Goal: Transaction & Acquisition: Purchase product/service

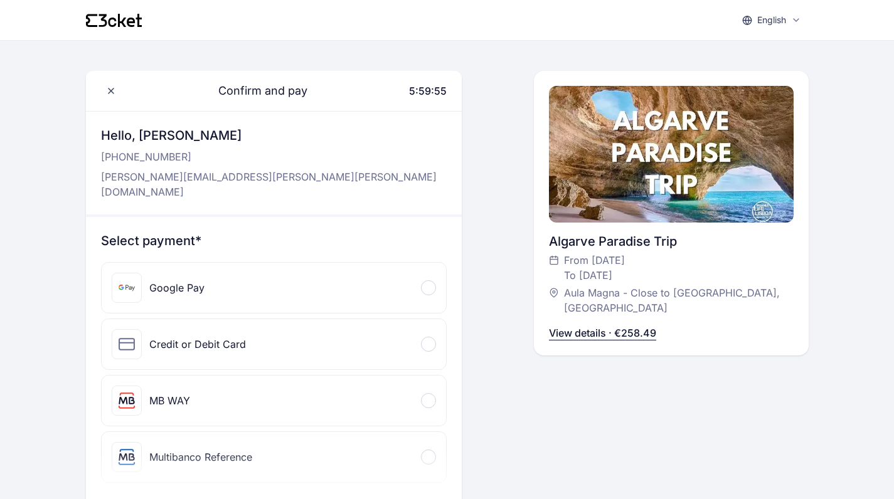
click at [416, 335] on div "Credit or Debit Card" at bounding box center [274, 344] width 344 height 50
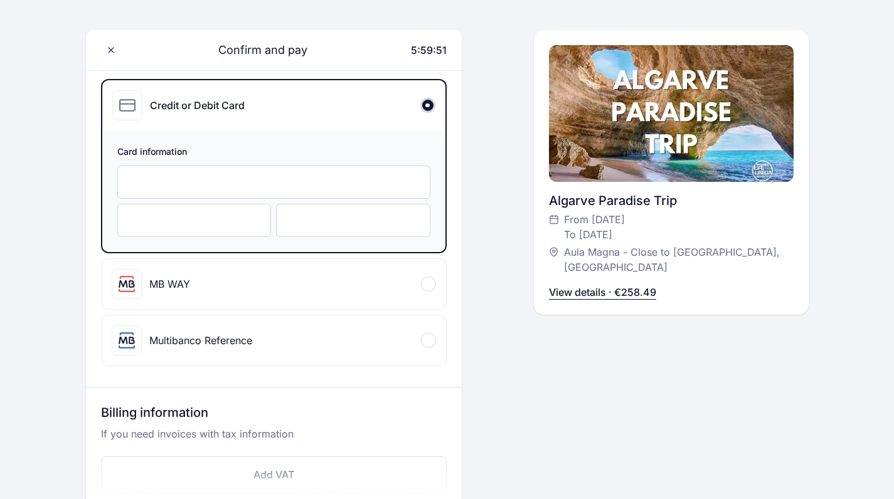
scroll to position [241, 0]
click at [351, 164] on div at bounding box center [273, 180] width 313 height 33
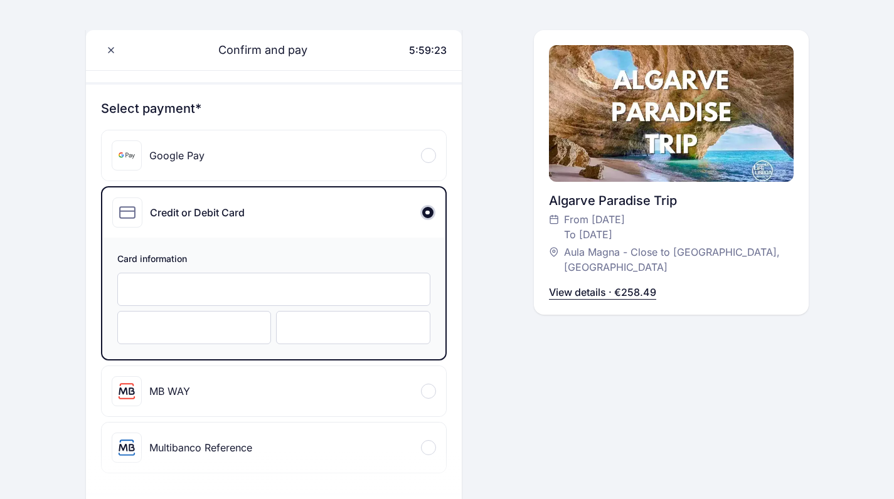
scroll to position [126, 0]
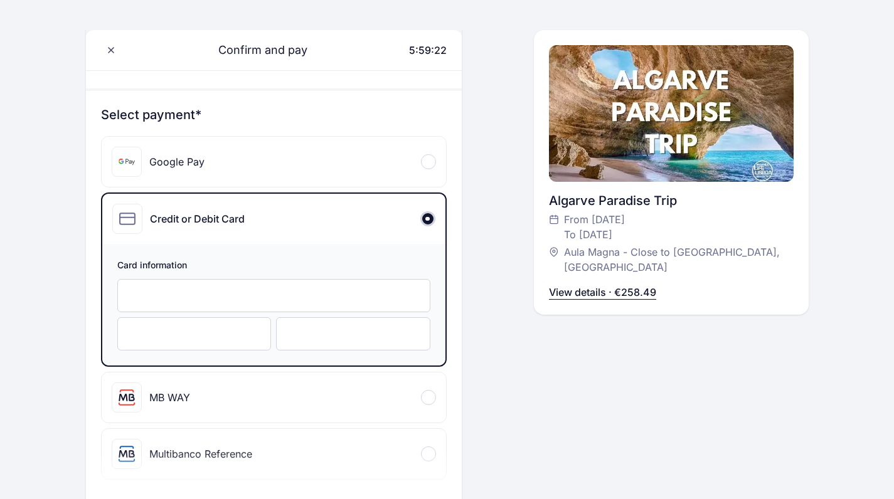
click at [287, 160] on div "Google Pay" at bounding box center [274, 162] width 344 height 50
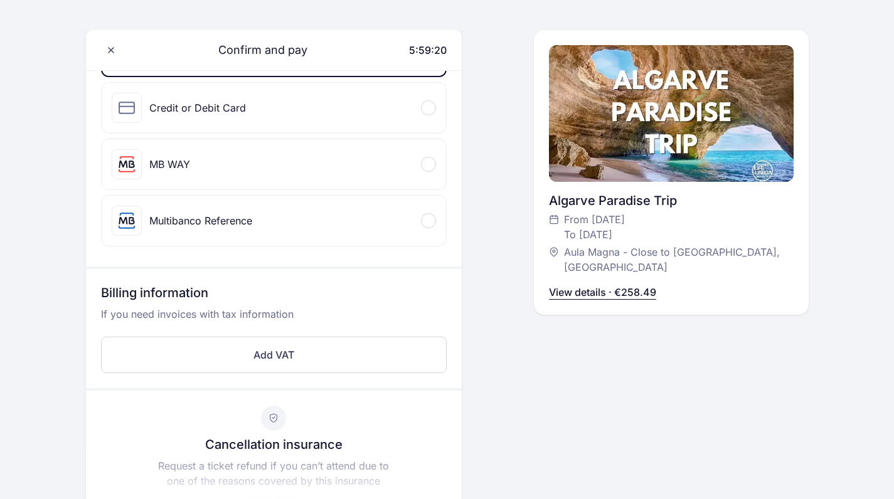
scroll to position [538, 0]
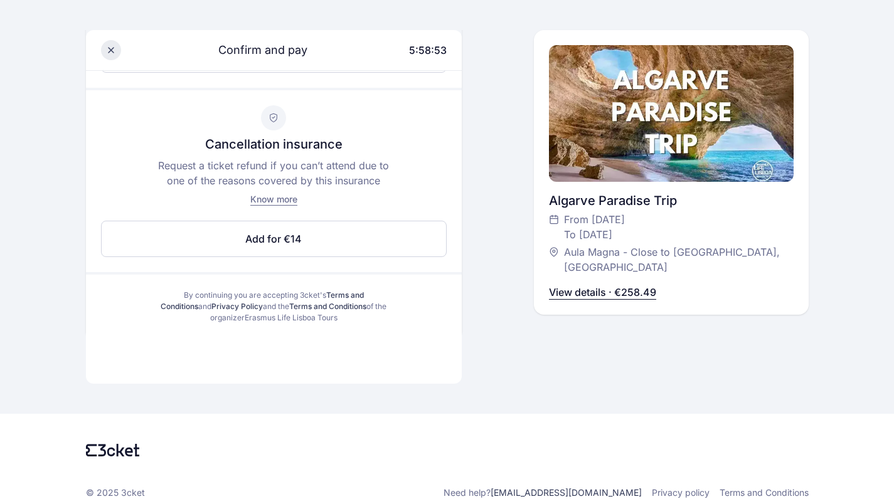
click at [110, 46] on icon at bounding box center [111, 50] width 10 height 10
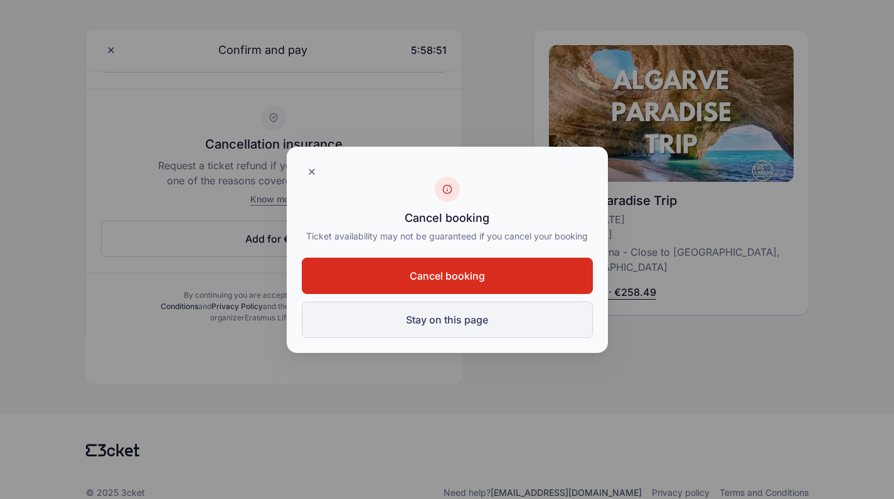
click at [357, 322] on button "Stay on this page" at bounding box center [447, 320] width 291 height 36
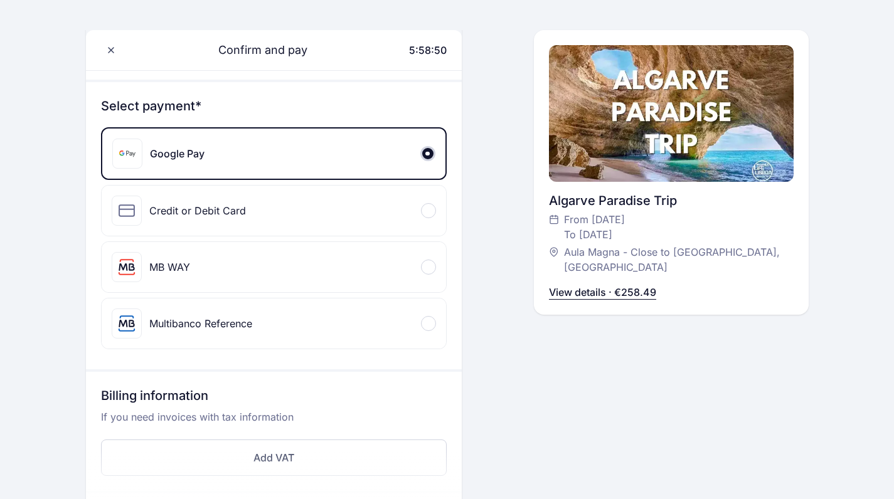
scroll to position [157, 0]
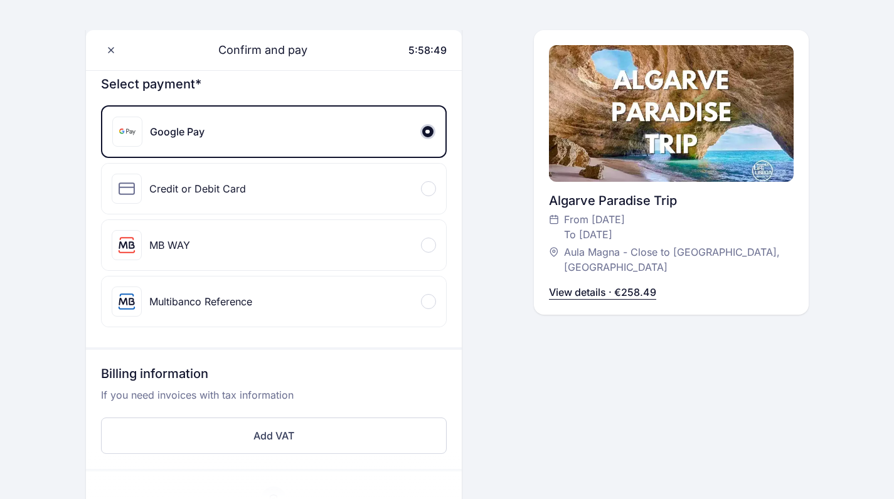
click at [330, 174] on div "Credit or Debit Card" at bounding box center [274, 189] width 344 height 50
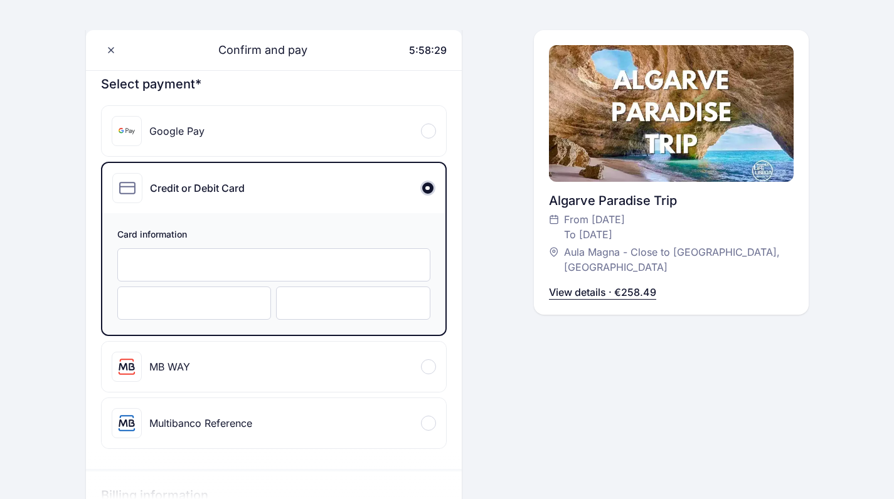
click at [177, 300] on div at bounding box center [194, 303] width 154 height 33
click at [345, 287] on div at bounding box center [353, 303] width 154 height 33
click at [20, 193] on div "English English Português Català Español Français Confirm and pay 5:58:19 Hello…" at bounding box center [447, 432] width 894 height 1179
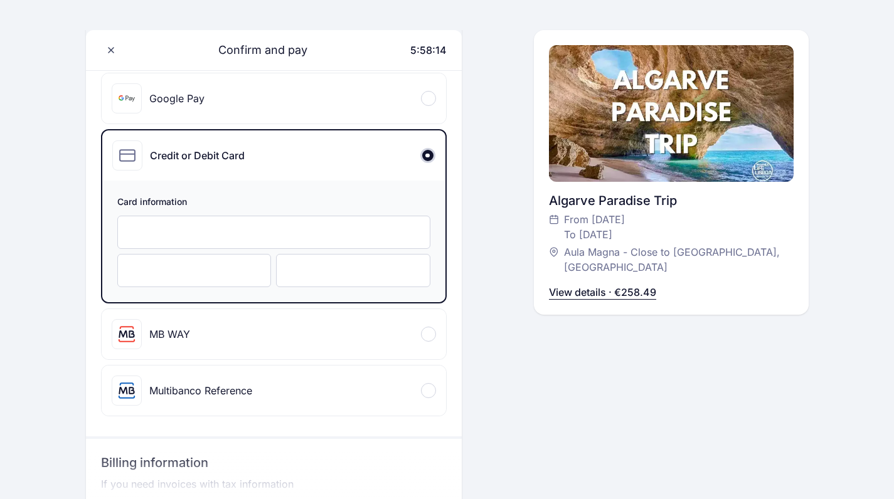
scroll to position [0, 0]
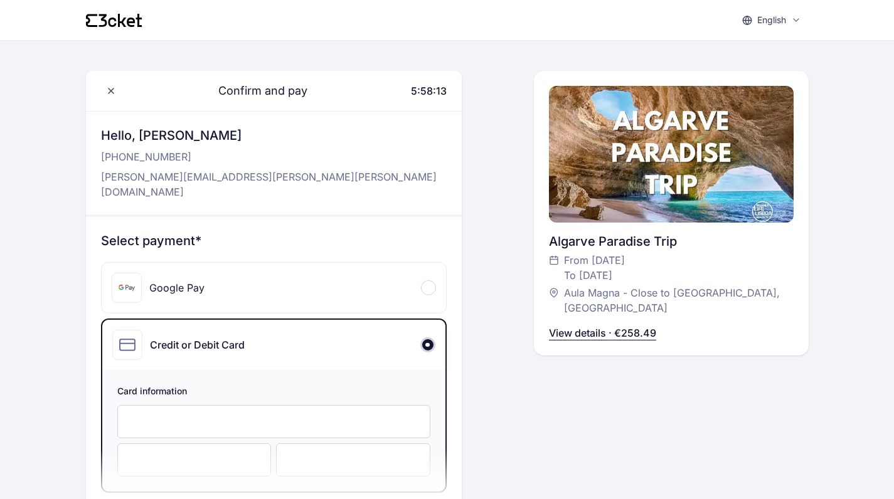
click at [226, 370] on div "Card information" at bounding box center [273, 431] width 343 height 122
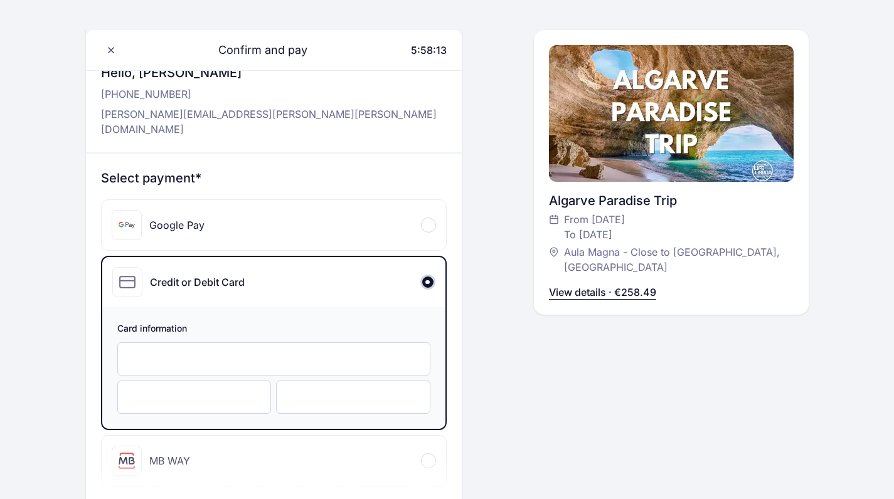
scroll to position [64, 0]
click at [258, 352] on iframe at bounding box center [273, 358] width 287 height 12
drag, startPoint x: 258, startPoint y: 349, endPoint x: 182, endPoint y: 349, distance: 76.5
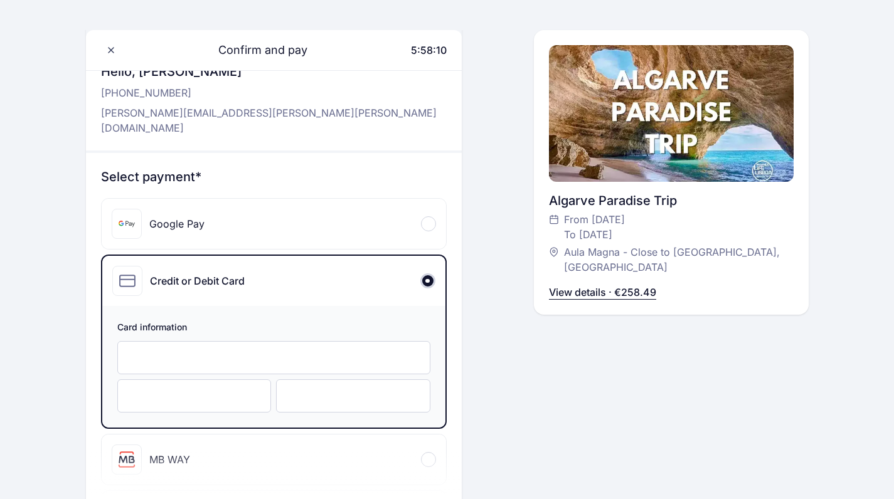
click at [182, 352] on iframe at bounding box center [273, 358] width 287 height 12
click at [218, 356] on div at bounding box center [273, 357] width 313 height 33
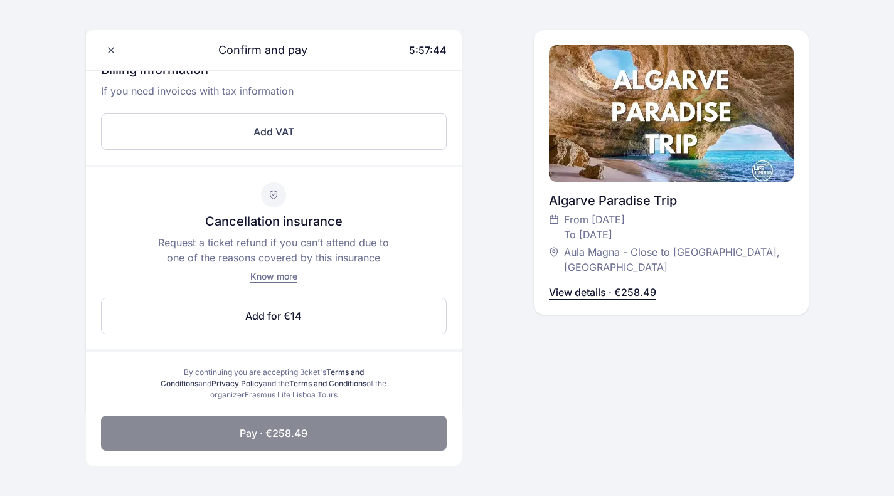
click at [152, 416] on button "Pay · €258.49" at bounding box center [274, 433] width 346 height 35
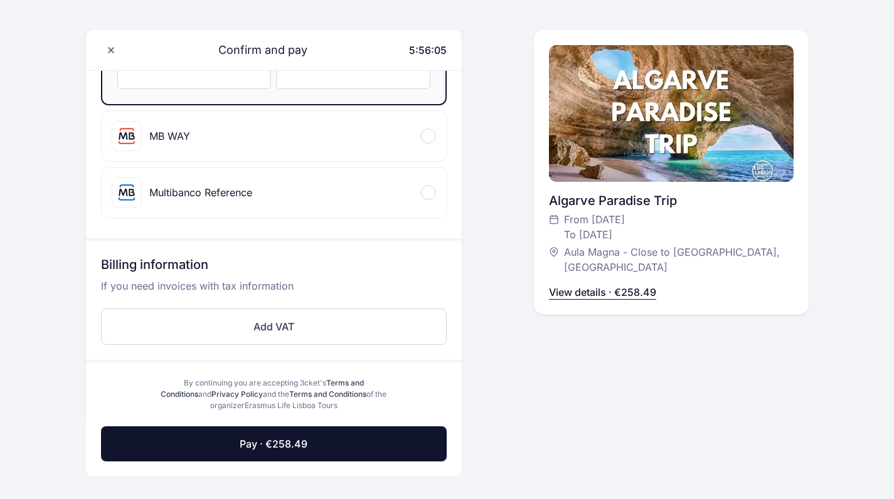
scroll to position [399, 0]
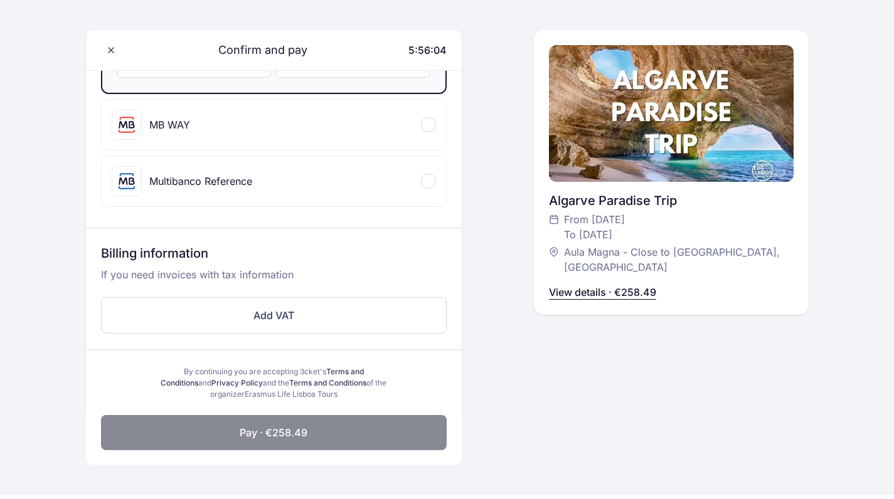
click at [320, 415] on button "Pay · €258.49" at bounding box center [274, 432] width 346 height 35
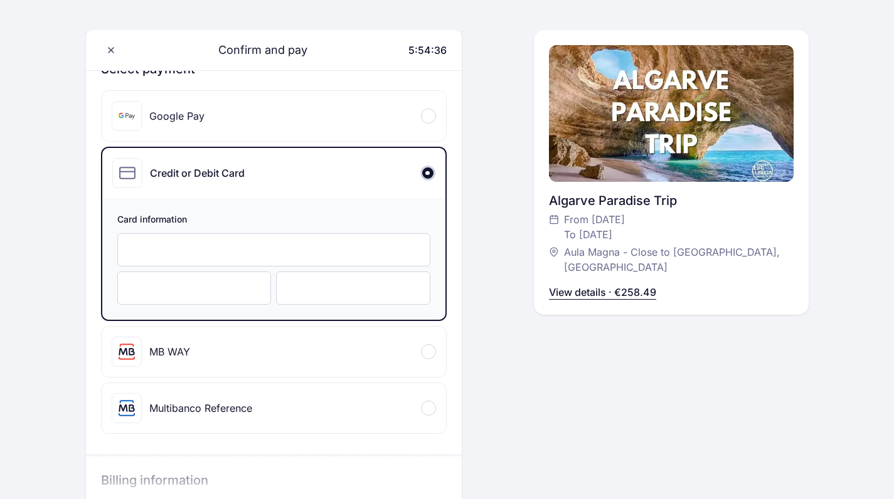
scroll to position [161, 0]
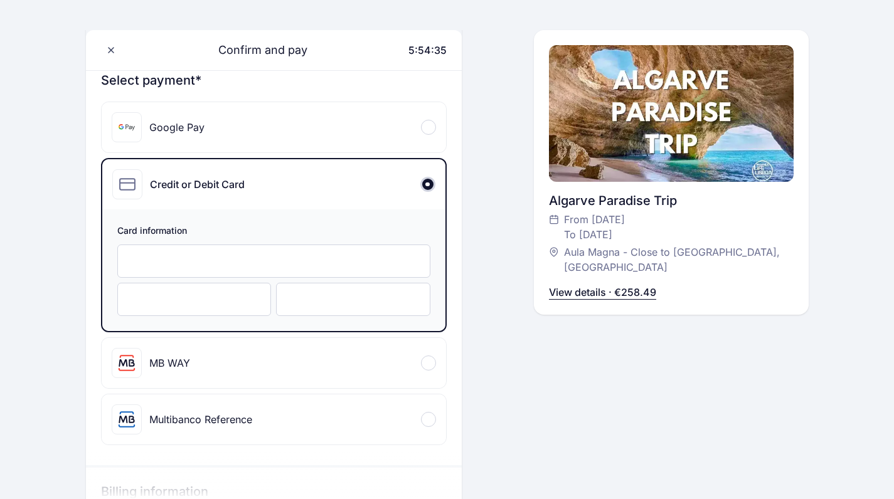
drag, startPoint x: 334, startPoint y: 253, endPoint x: 60, endPoint y: 225, distance: 275.5
click at [60, 225] on div "English English Português Català Español Français Confirm and pay 5:54:35 Hello…" at bounding box center [447, 336] width 894 height 995
click at [81, 344] on div "English English Português Català Español Français Confirm and pay 5:54:10 Hello…" at bounding box center [447, 336] width 894 height 995
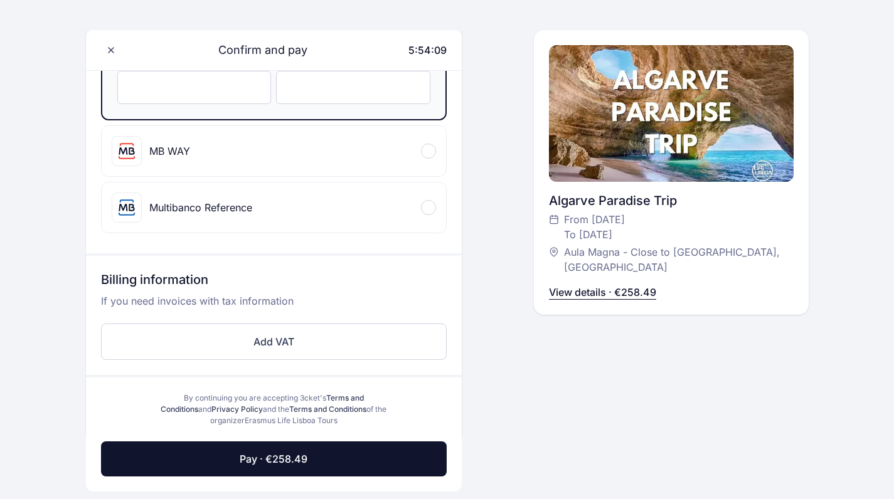
scroll to position [396, 0]
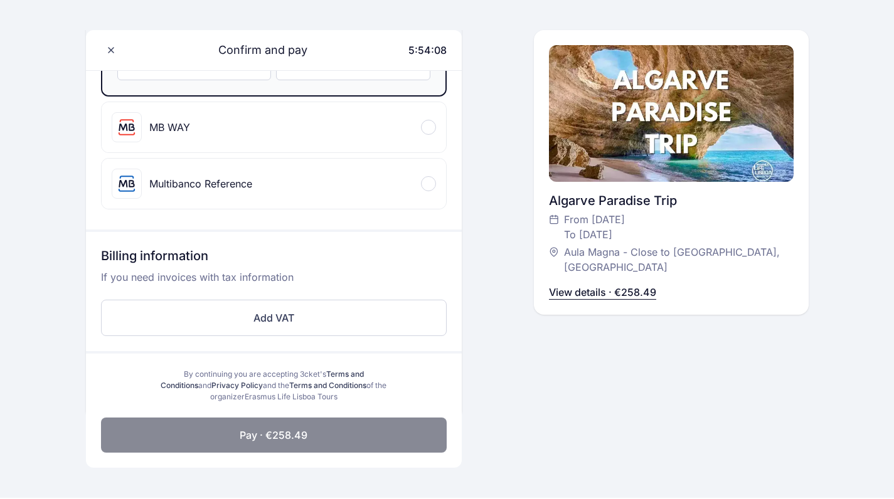
click at [178, 418] on button "Pay · €258.49" at bounding box center [274, 435] width 346 height 35
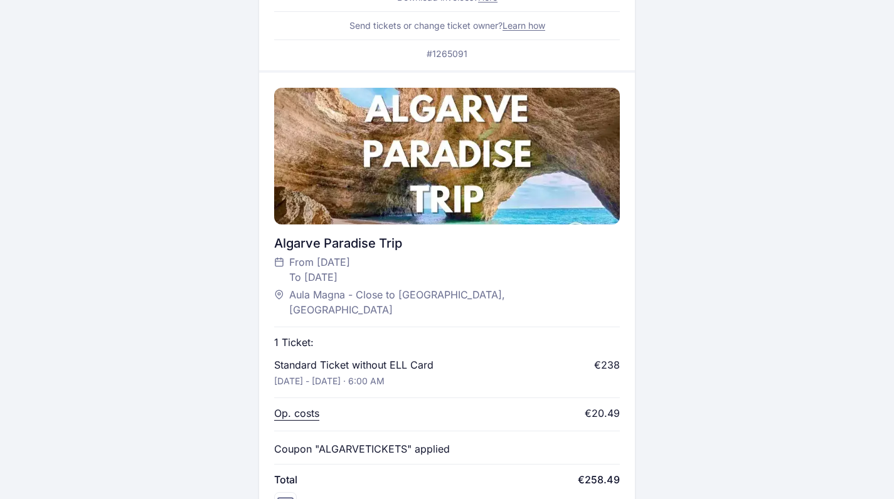
scroll to position [314, 0]
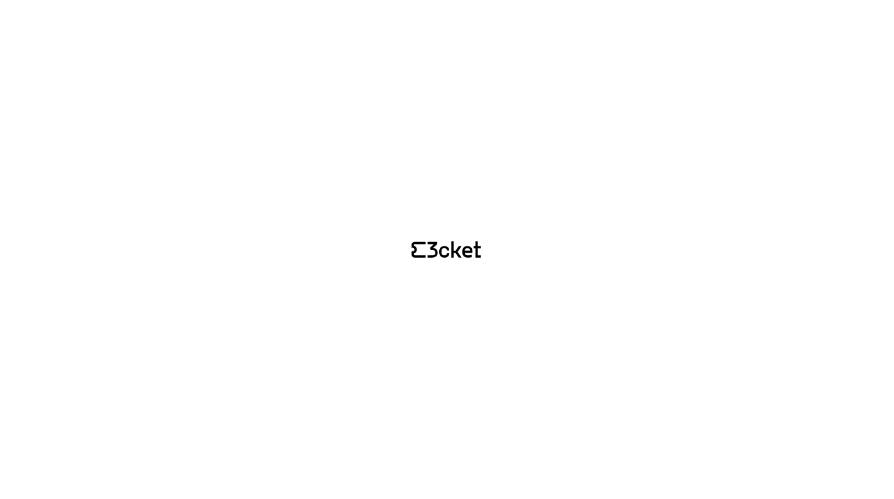
scroll to position [194, 0]
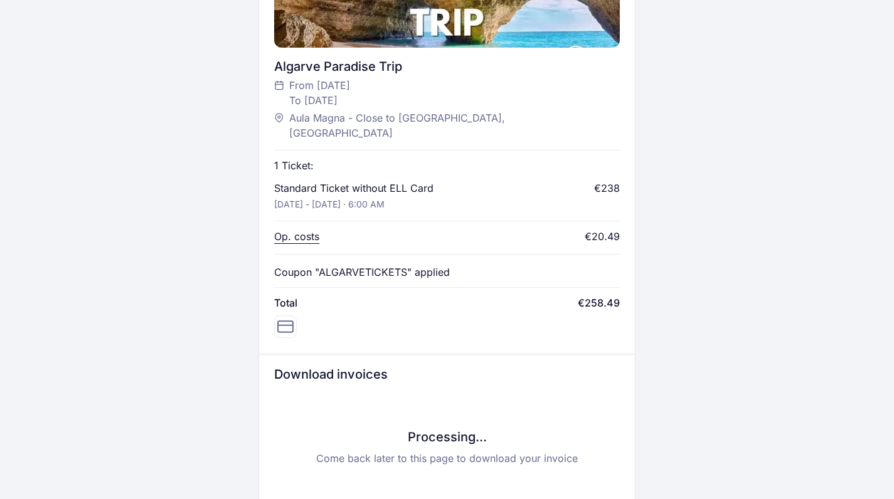
scroll to position [490, 0]
